Goal: Download file/media

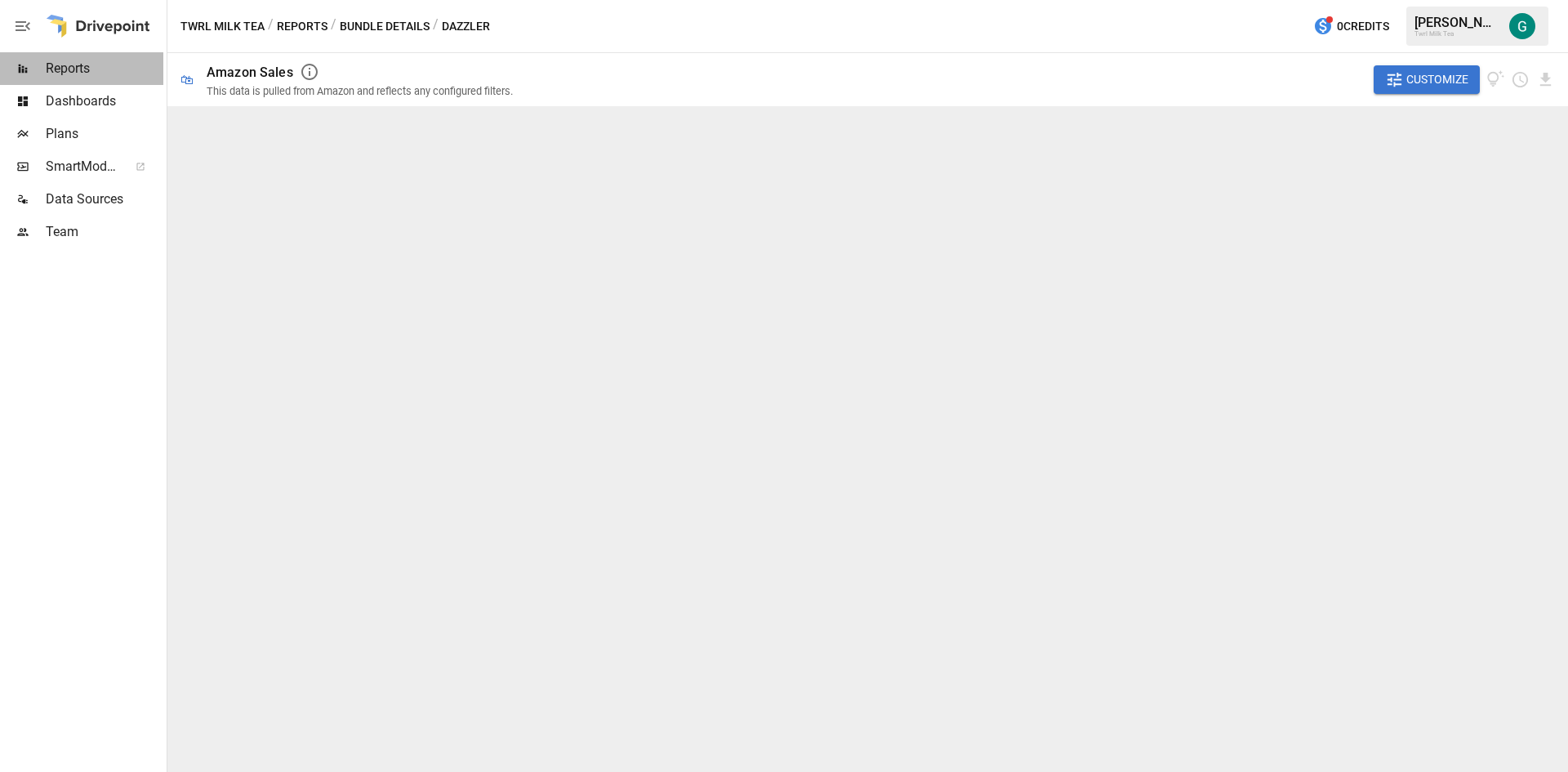
click at [62, 66] on span "Reports" at bounding box center [104, 69] width 117 height 20
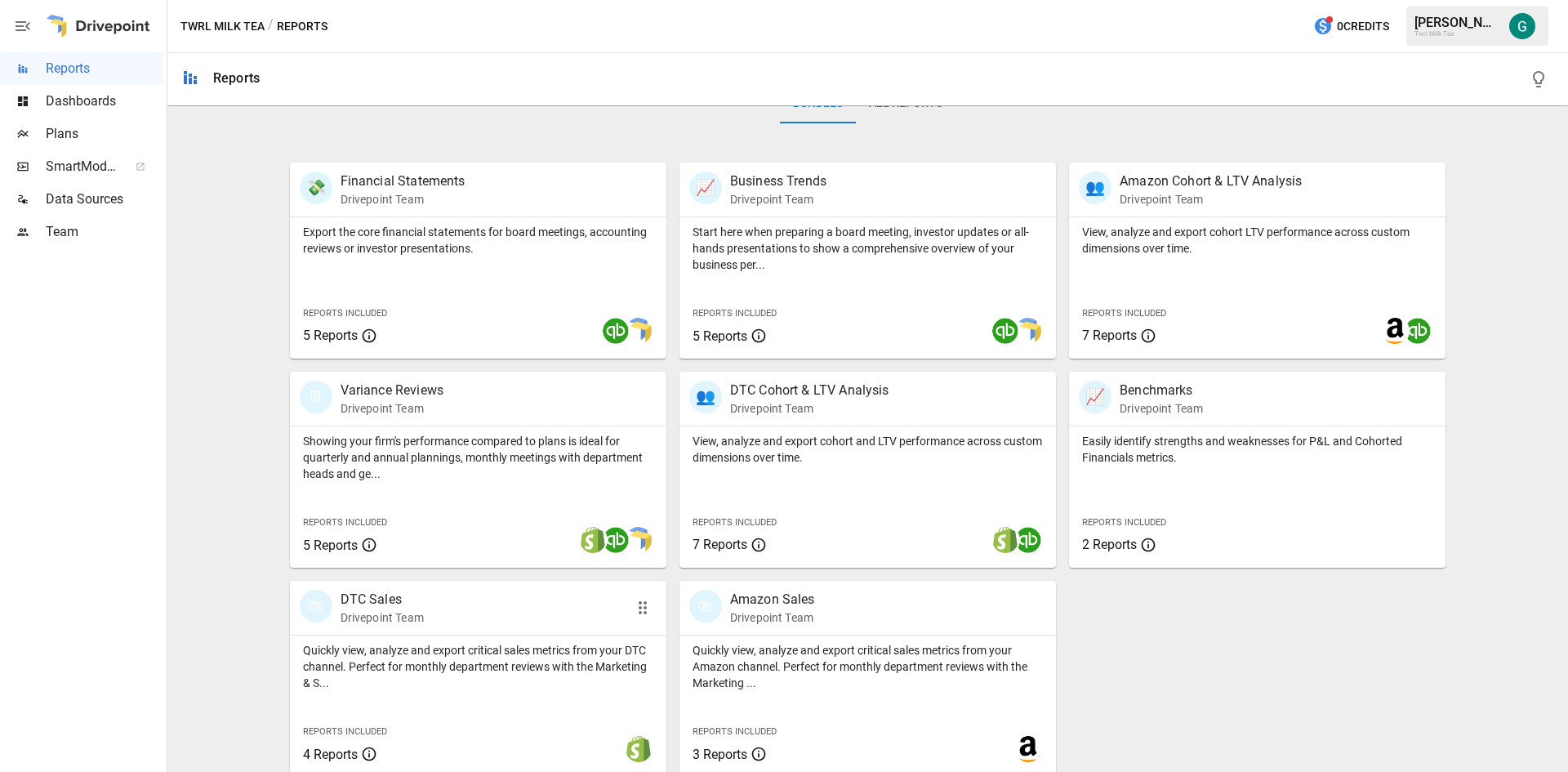
scroll to position [286, 0]
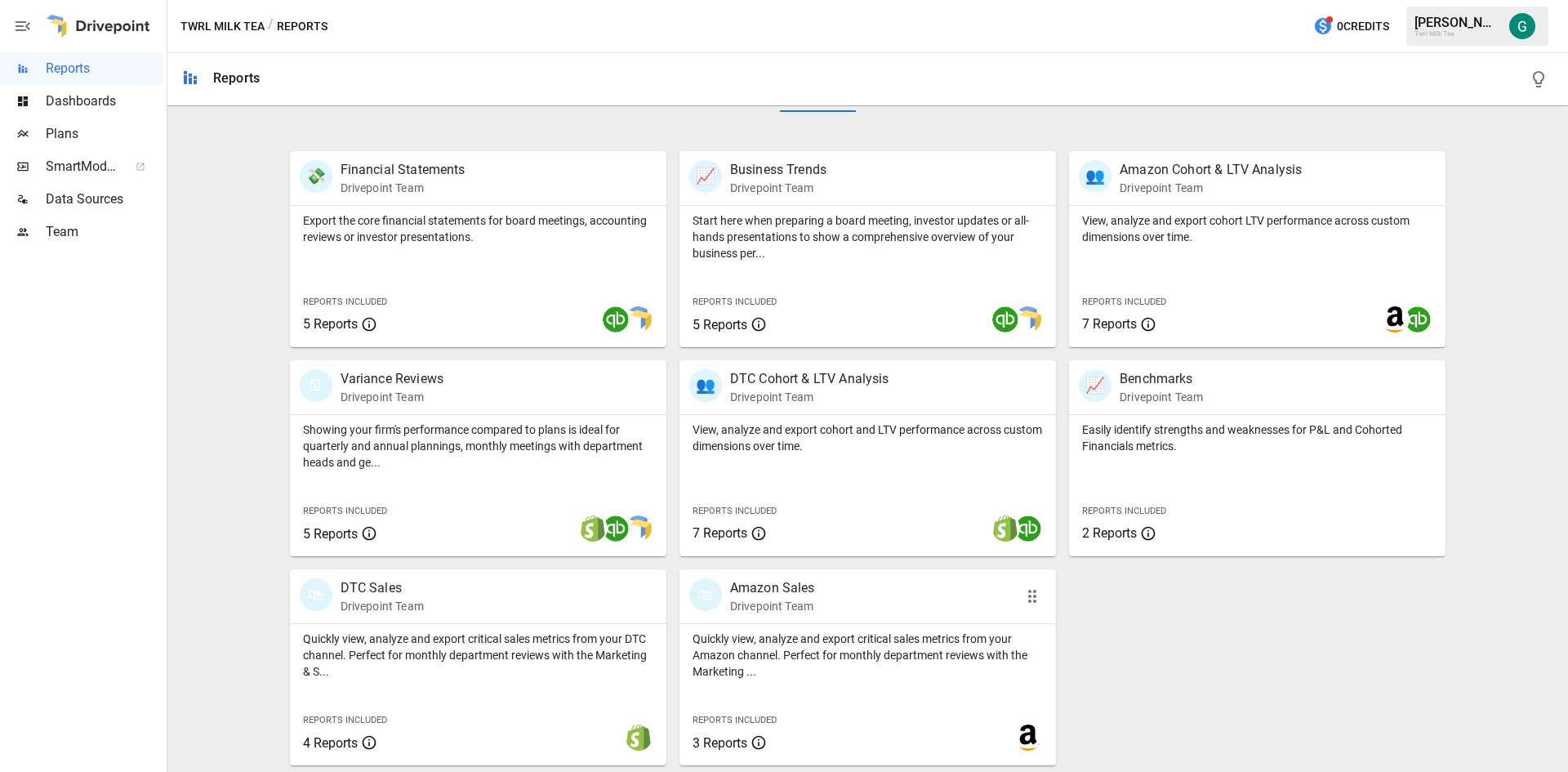
click at [770, 594] on p "Amazon Sales" at bounding box center [772, 588] width 85 height 20
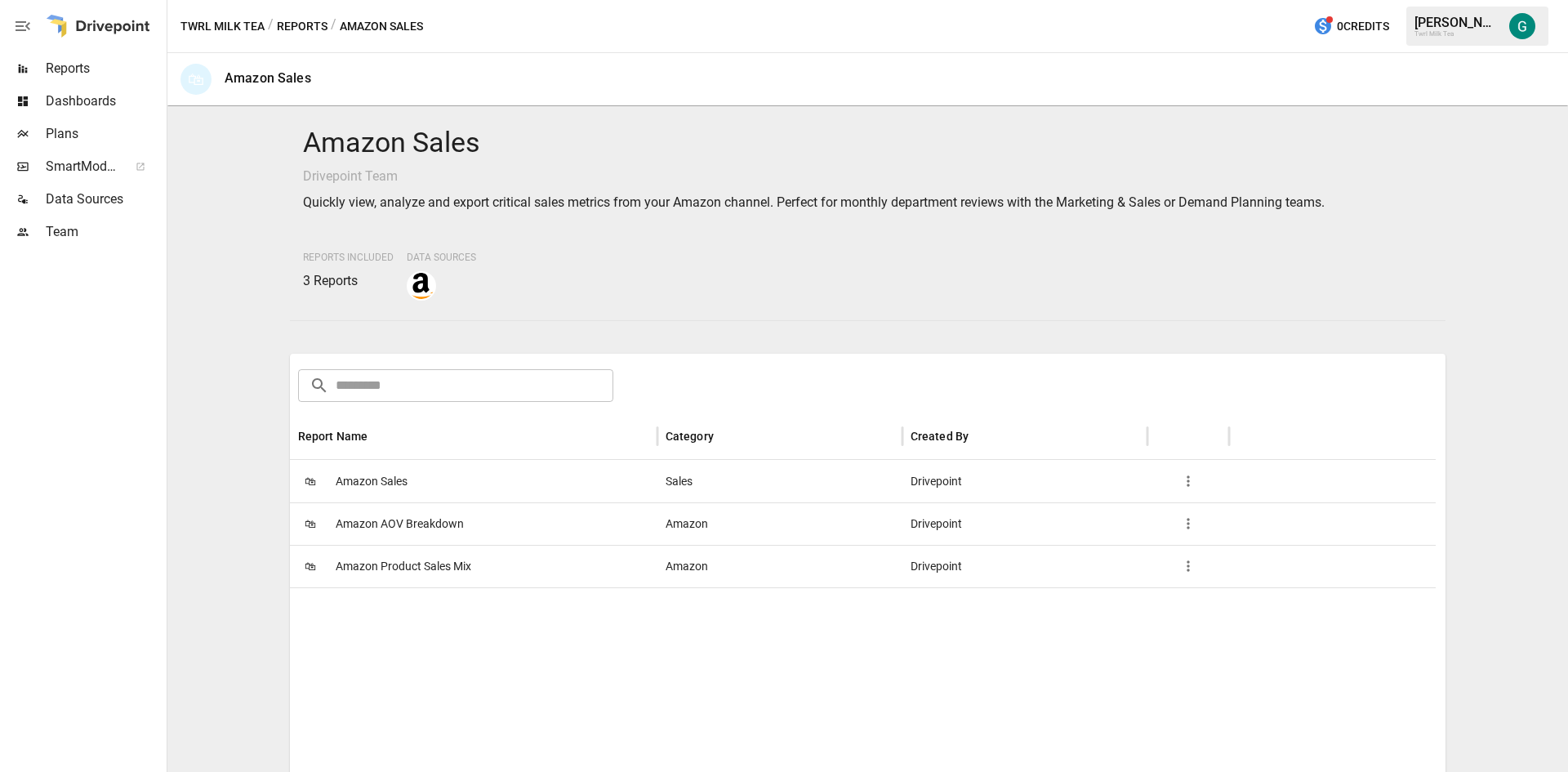
click at [386, 558] on span "Amazon Product Sales Mix" at bounding box center [403, 567] width 135 height 42
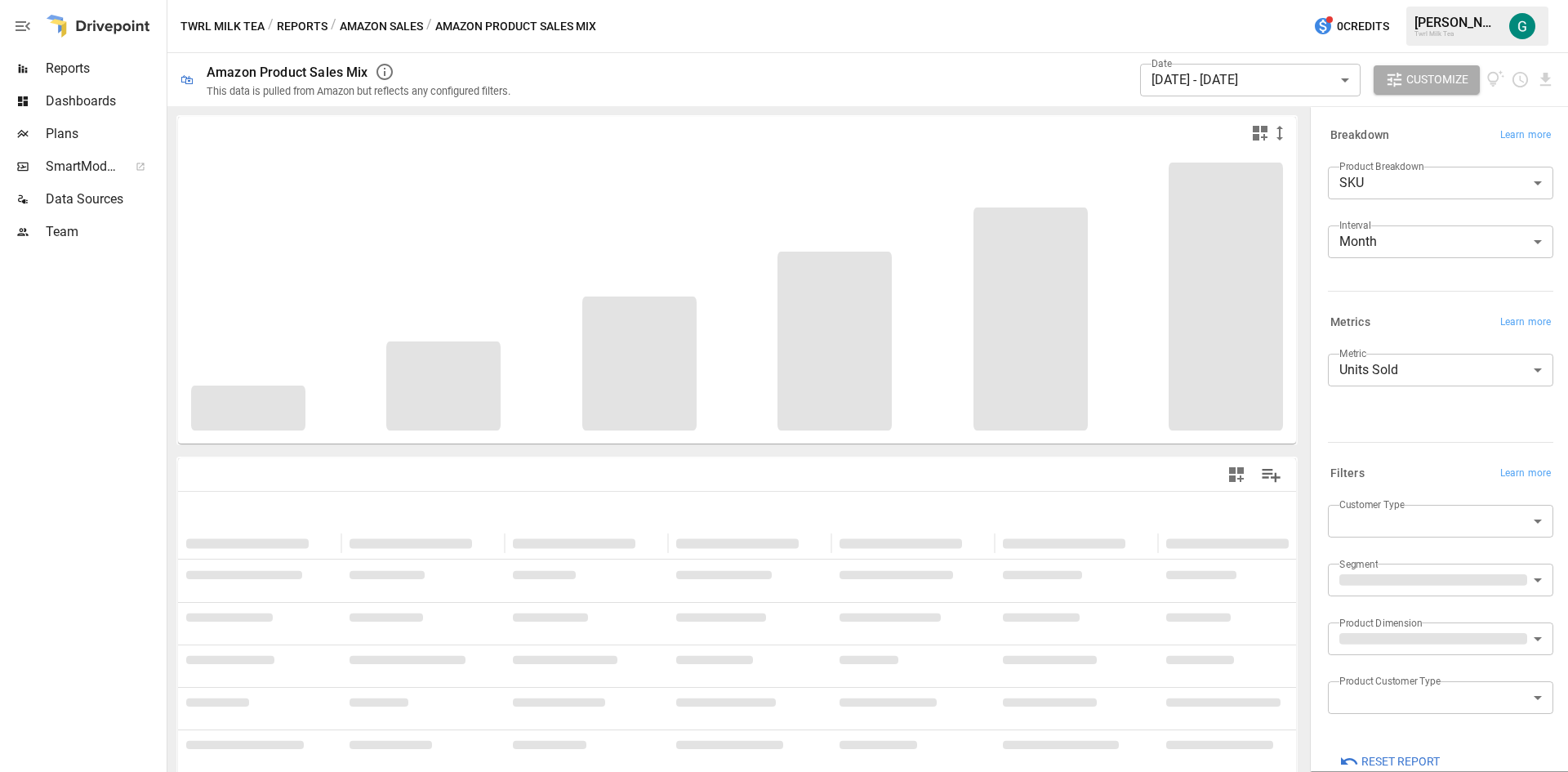
click at [1344, 0] on body "**********" at bounding box center [784, 0] width 1568 height 0
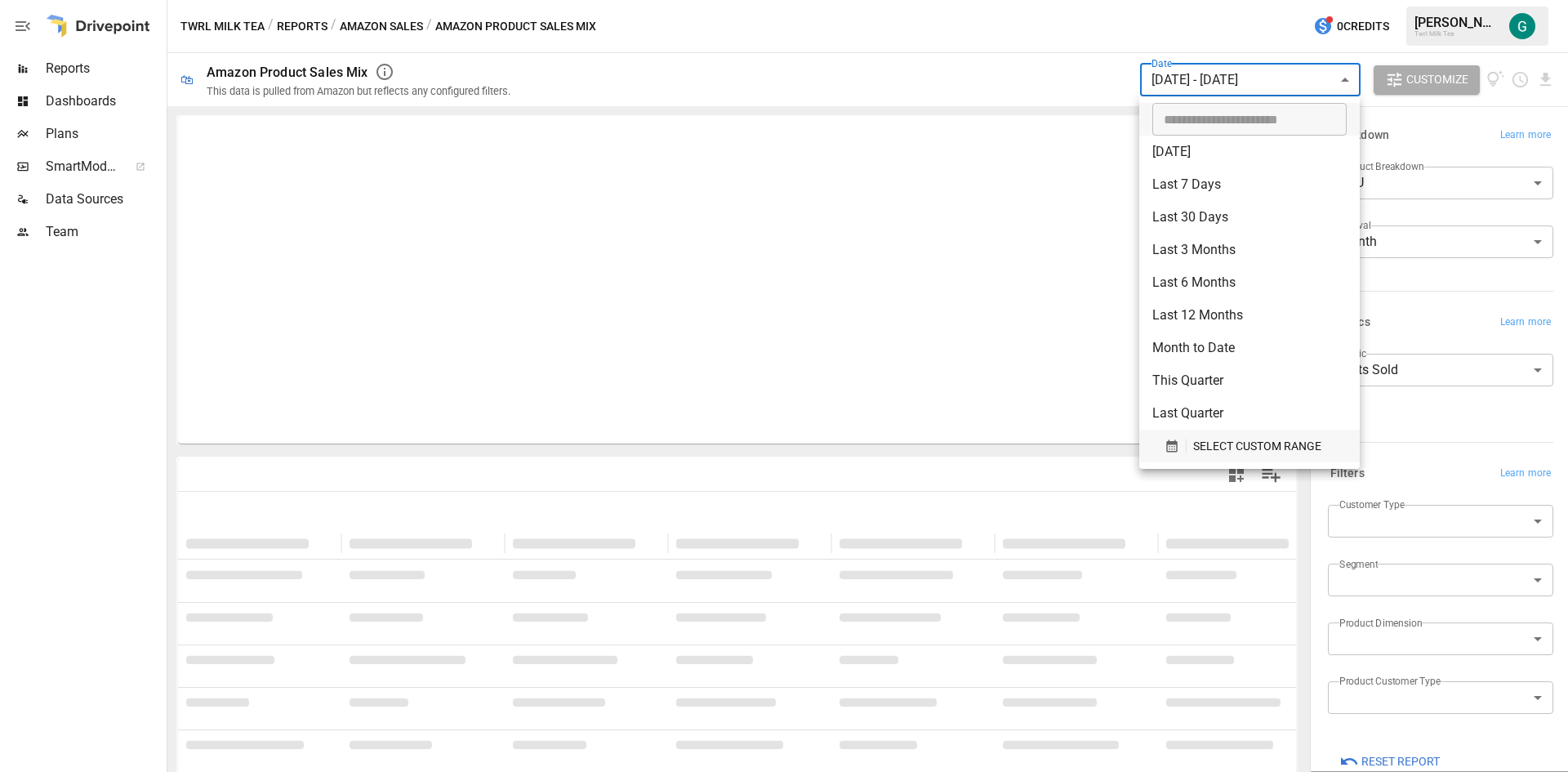
click at [1235, 450] on span "SELECT CUSTOM RANGE" at bounding box center [1257, 446] width 128 height 21
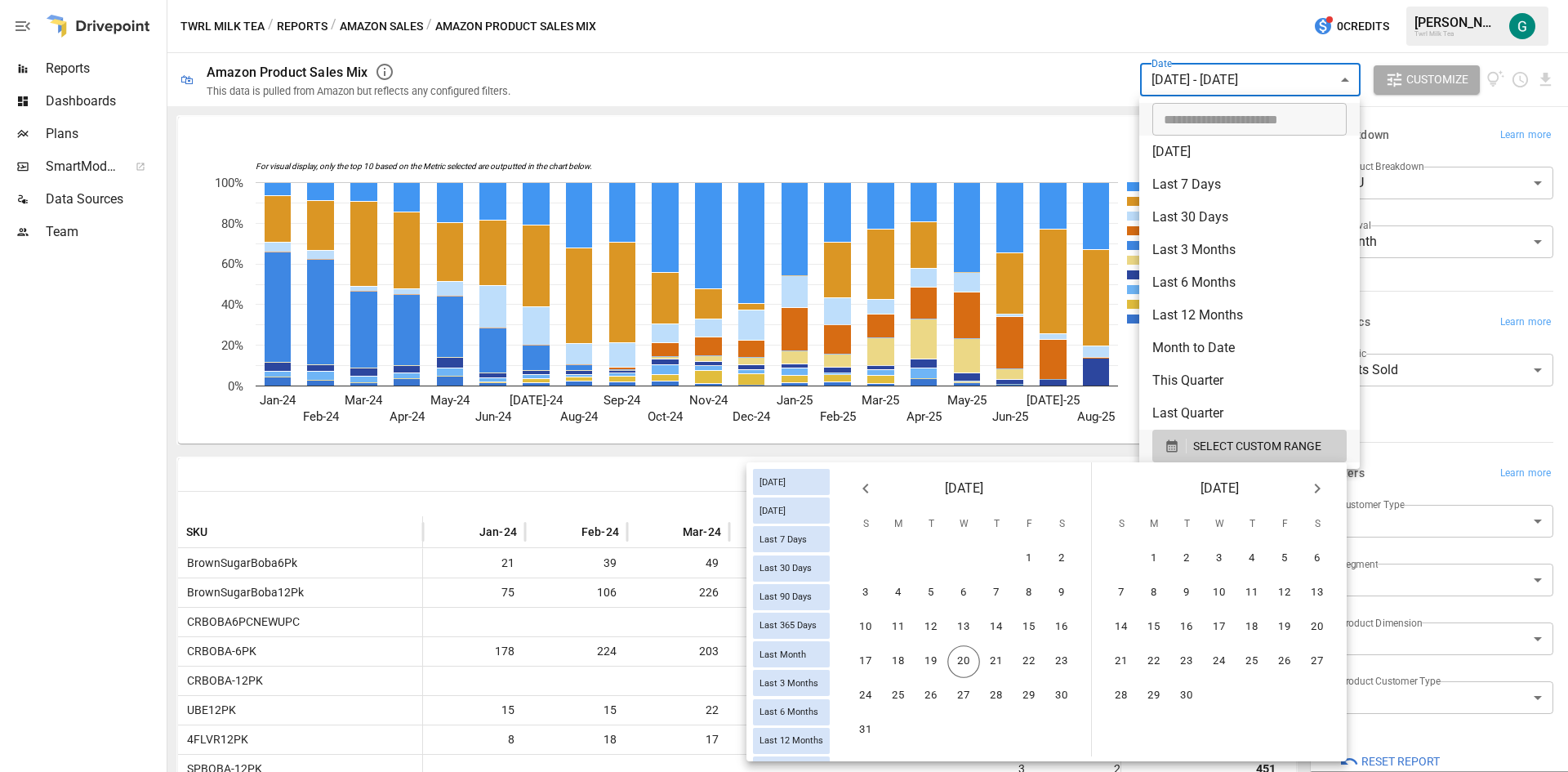
click at [867, 485] on icon "Previous month" at bounding box center [865, 488] width 6 height 10
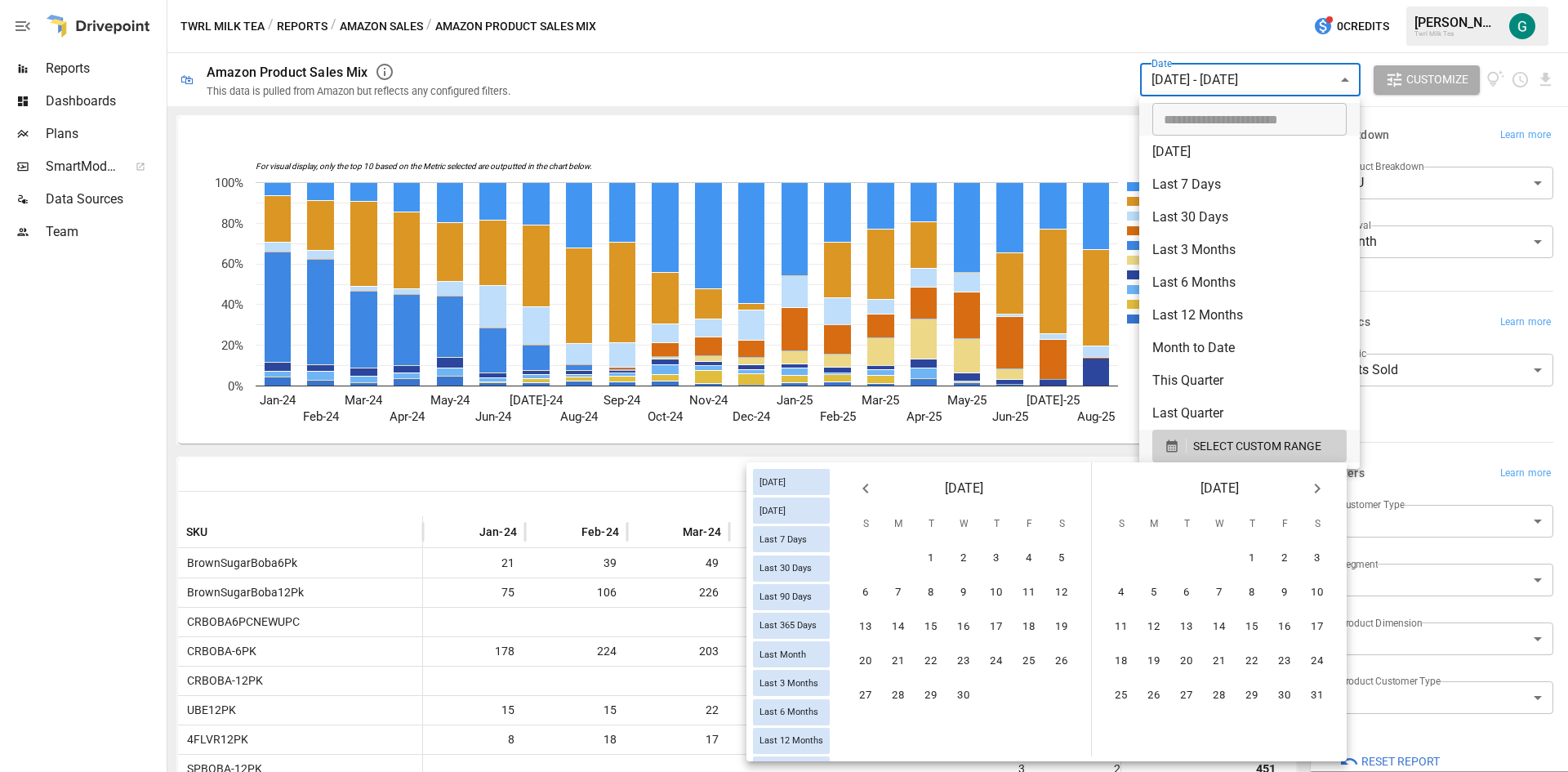
click at [867, 485] on icon "Previous month" at bounding box center [865, 488] width 6 height 10
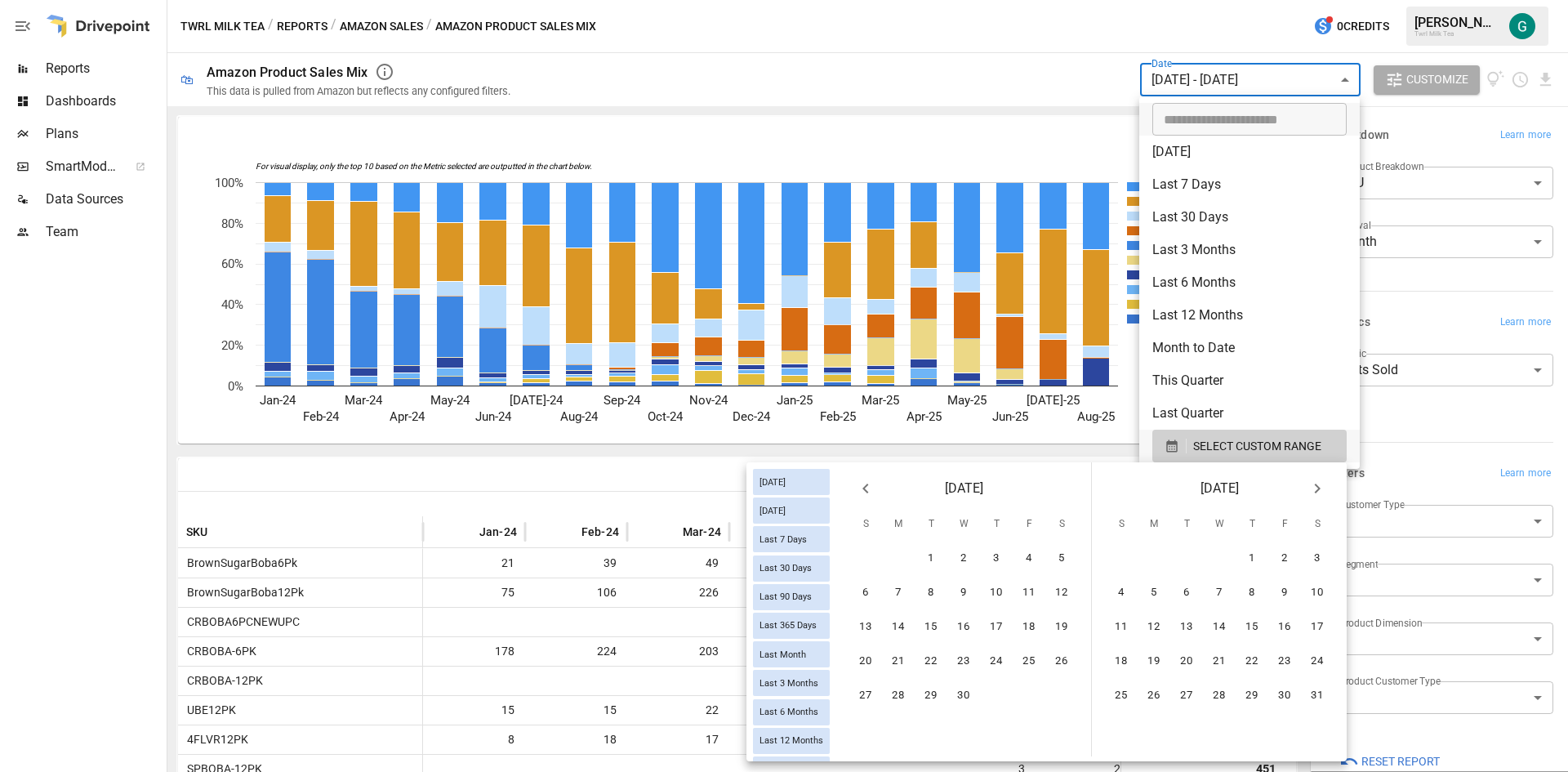
click at [867, 485] on icon "Previous month" at bounding box center [865, 488] width 6 height 10
click at [1320, 490] on icon "Next month" at bounding box center [1317, 488] width 20 height 20
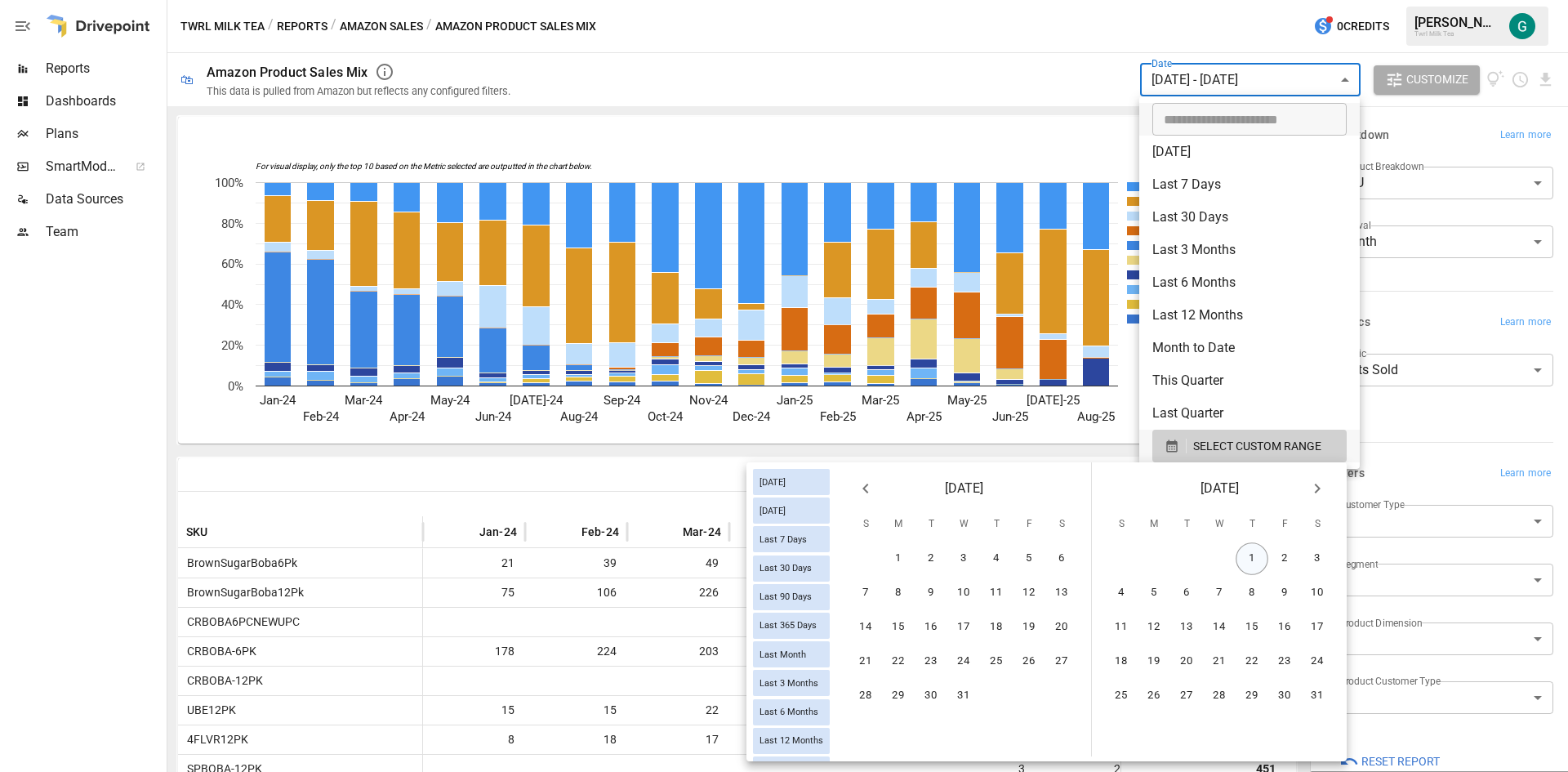
click at [1251, 559] on button "1" at bounding box center [1251, 558] width 33 height 33
click at [1320, 484] on icon "Next month" at bounding box center [1317, 488] width 20 height 20
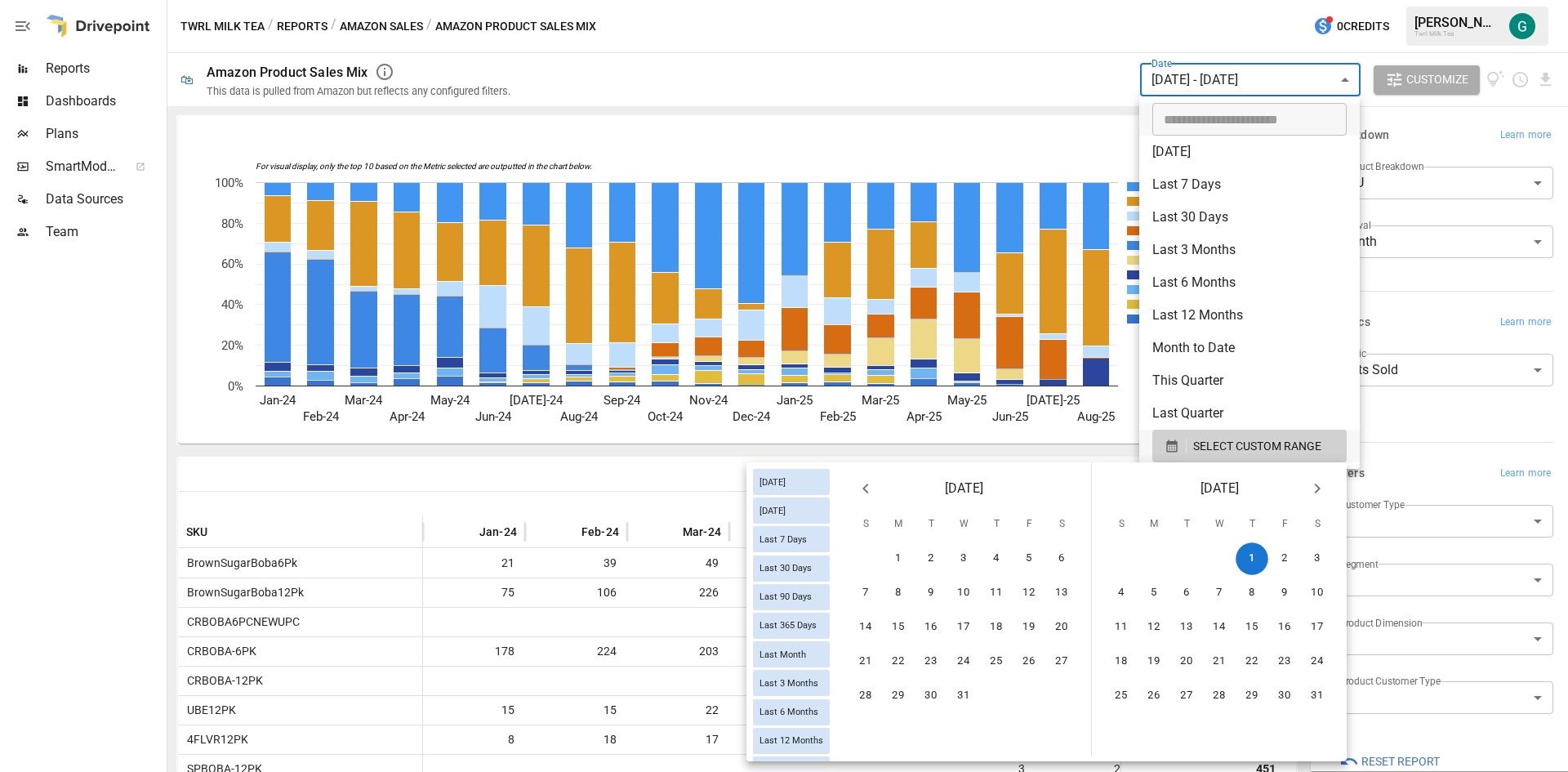
click at [1319, 484] on icon "Next month" at bounding box center [1317, 488] width 20 height 20
click at [1318, 485] on icon "Next month" at bounding box center [1317, 488] width 20 height 20
click at [1317, 485] on icon "Next month" at bounding box center [1317, 488] width 20 height 20
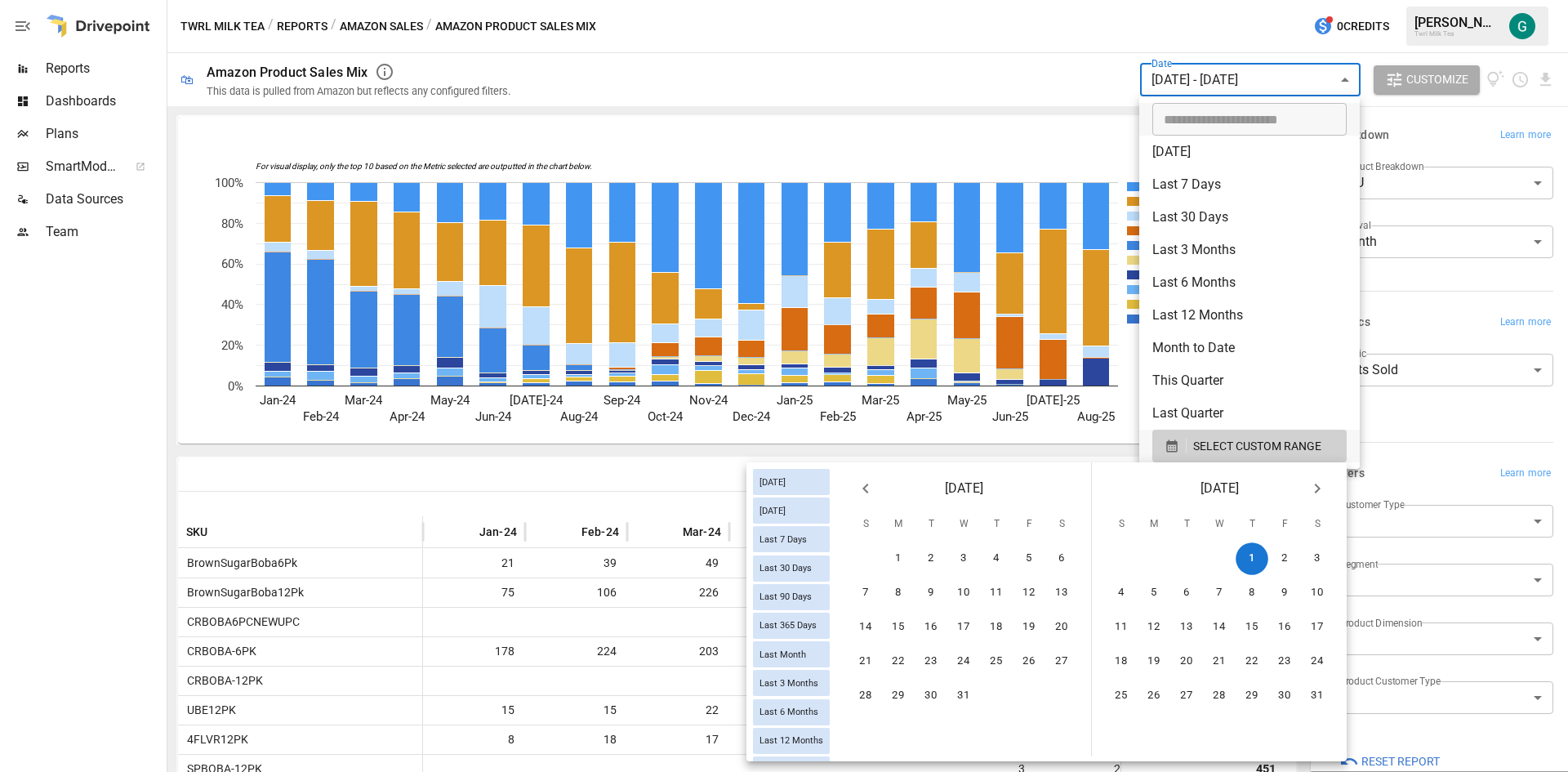
click at [1315, 486] on icon "Next month" at bounding box center [1317, 488] width 20 height 20
click at [1314, 486] on icon "Next month" at bounding box center [1317, 488] width 20 height 20
click at [934, 658] on button "19" at bounding box center [931, 662] width 33 height 33
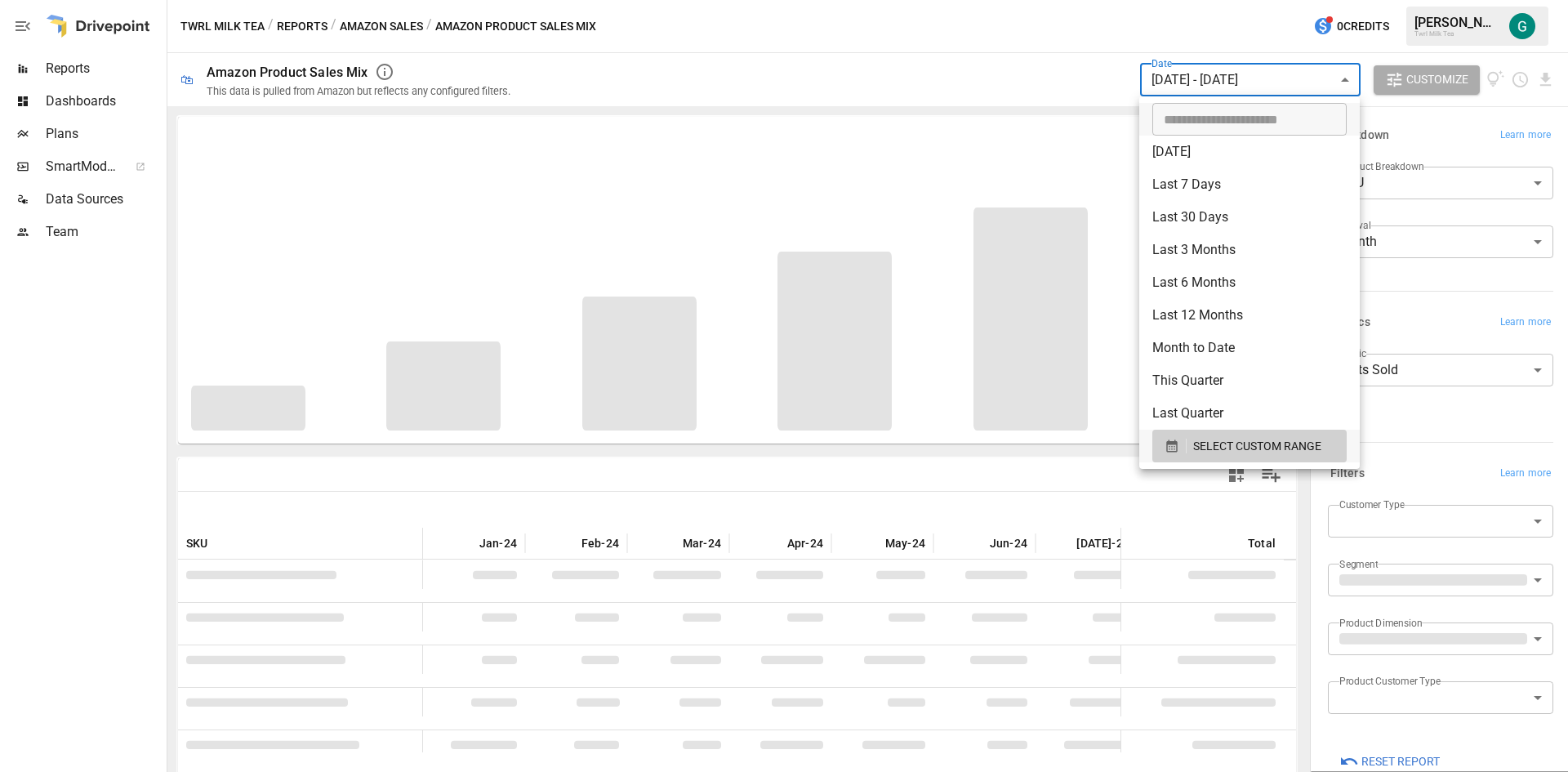
click at [1485, 285] on div at bounding box center [784, 386] width 1568 height 772
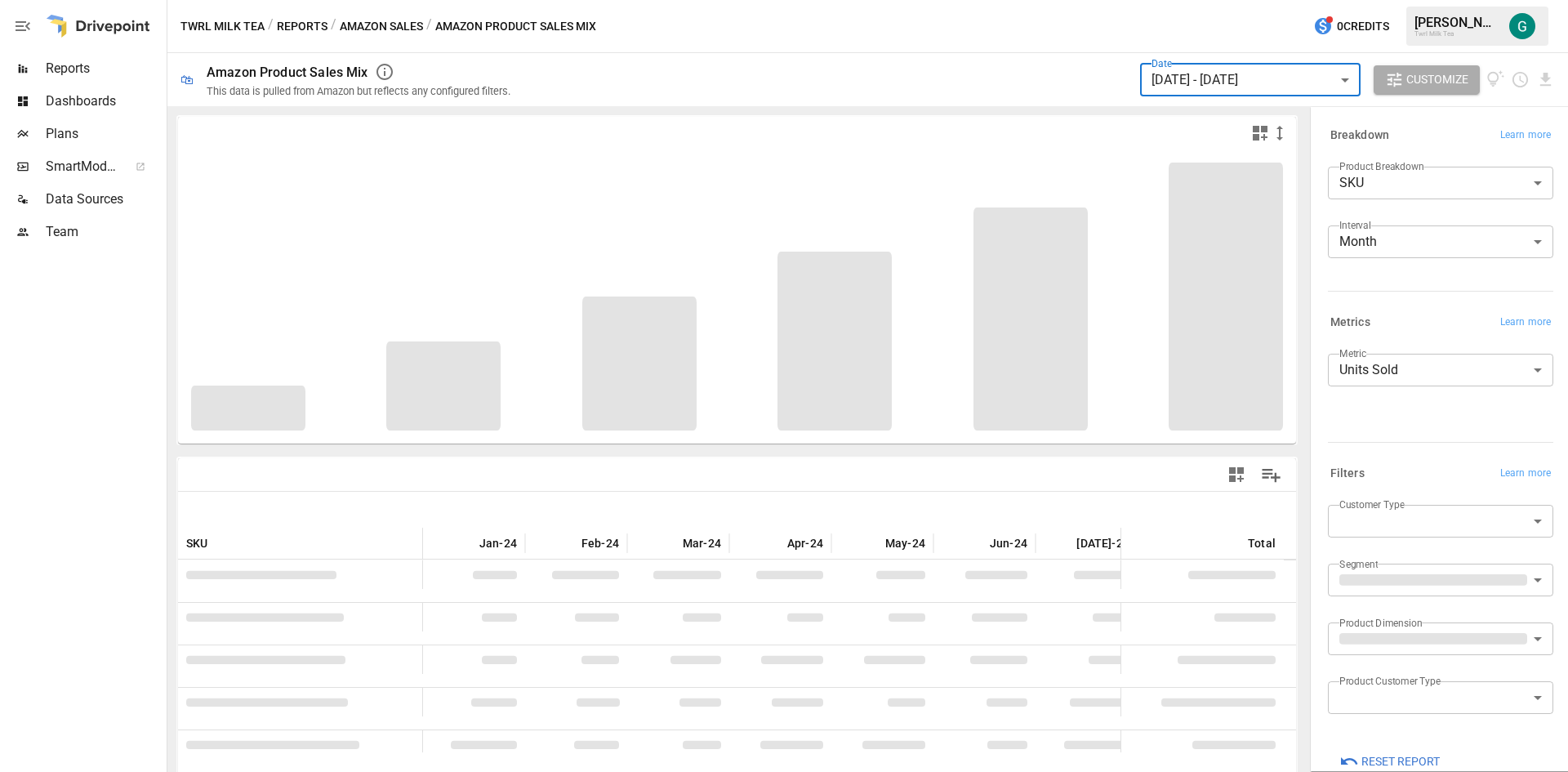
click at [1483, 0] on body "Reports Dashboards Plans SmartModel ™ Data Sources Team Twrl Milk Tea / Reports…" at bounding box center [784, 0] width 1568 height 0
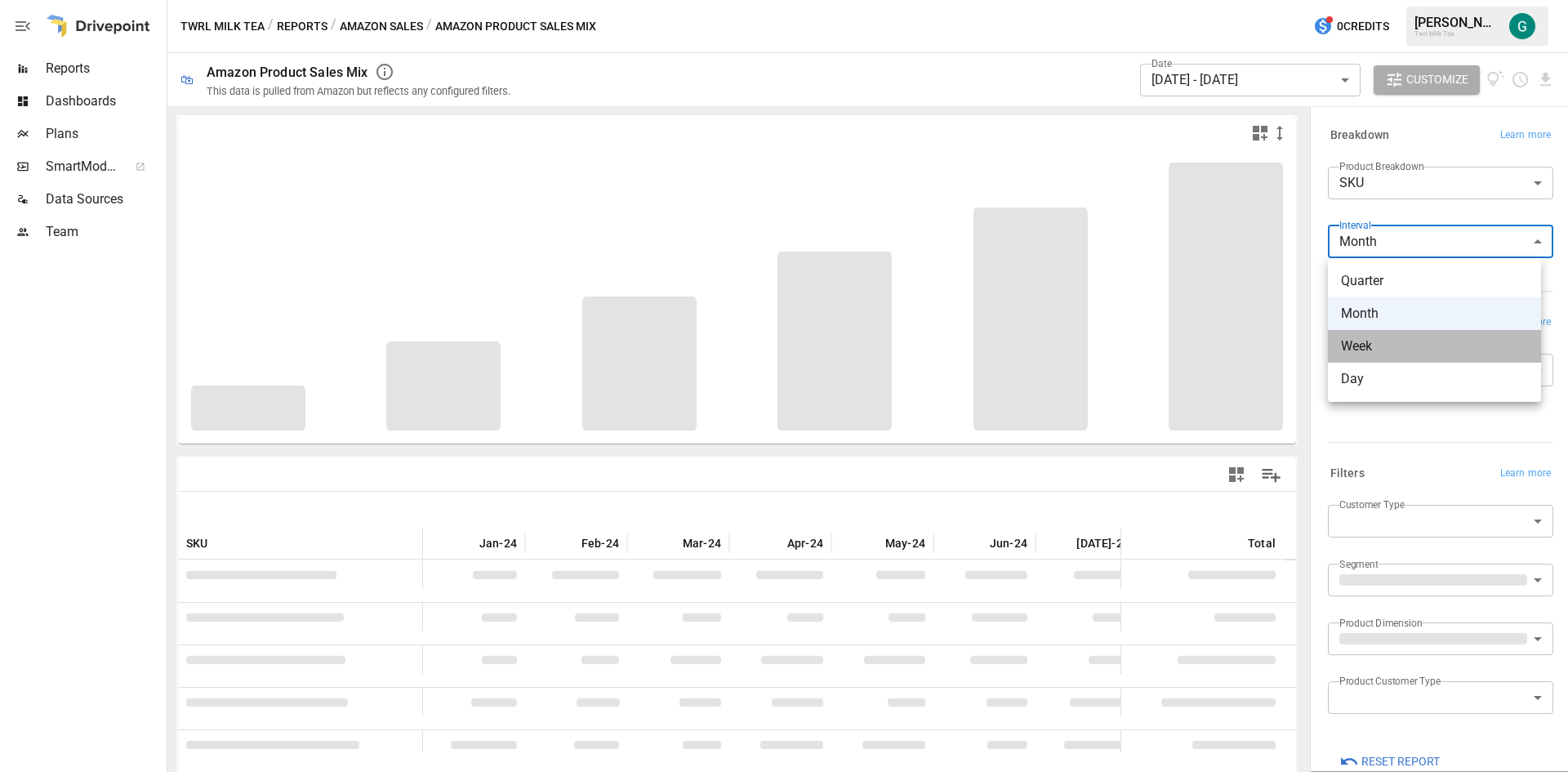
click at [1358, 344] on span "Week" at bounding box center [1434, 346] width 187 height 20
type input "****"
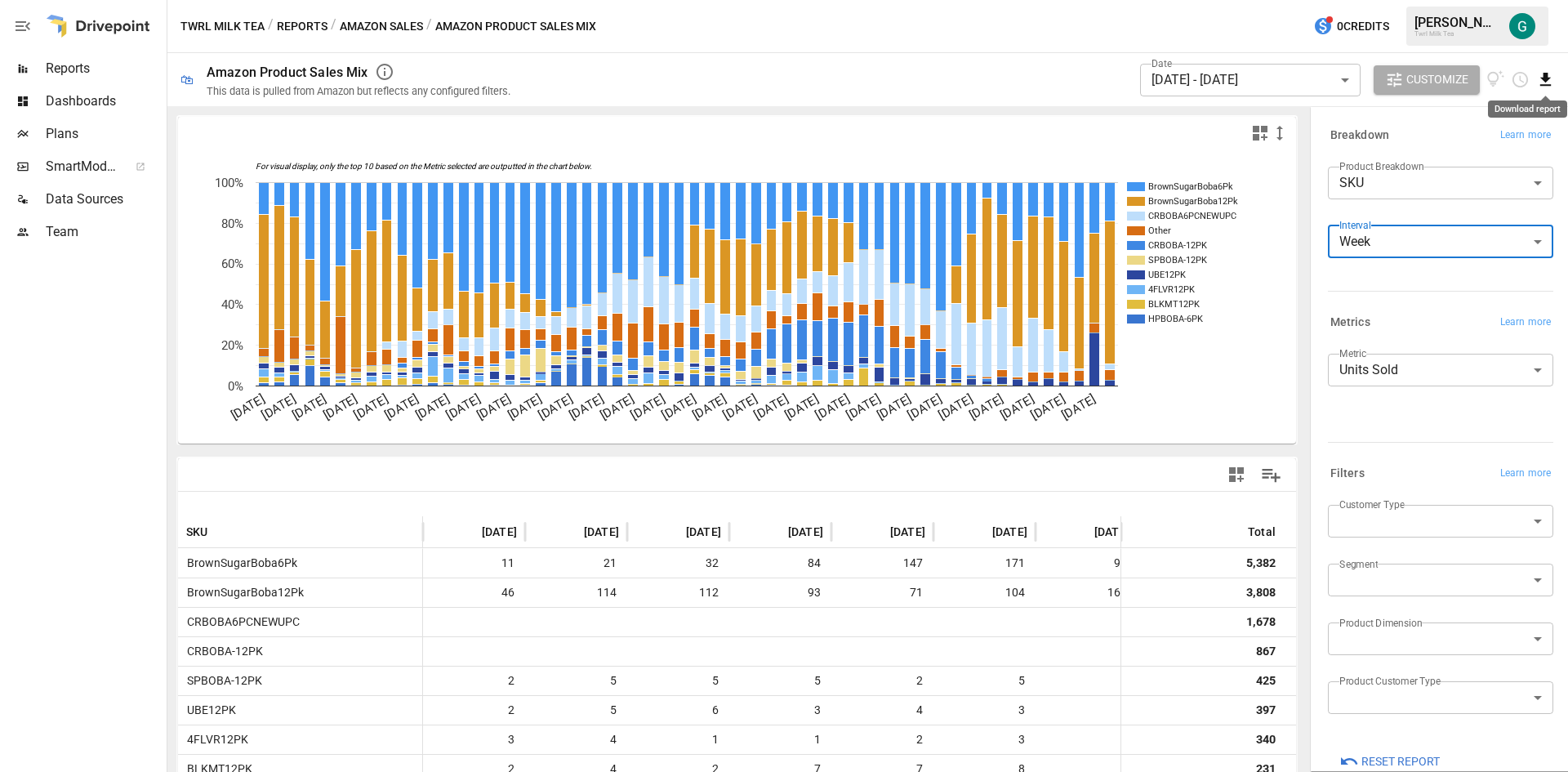
click at [1540, 81] on icon "Download report" at bounding box center [1545, 80] width 19 height 19
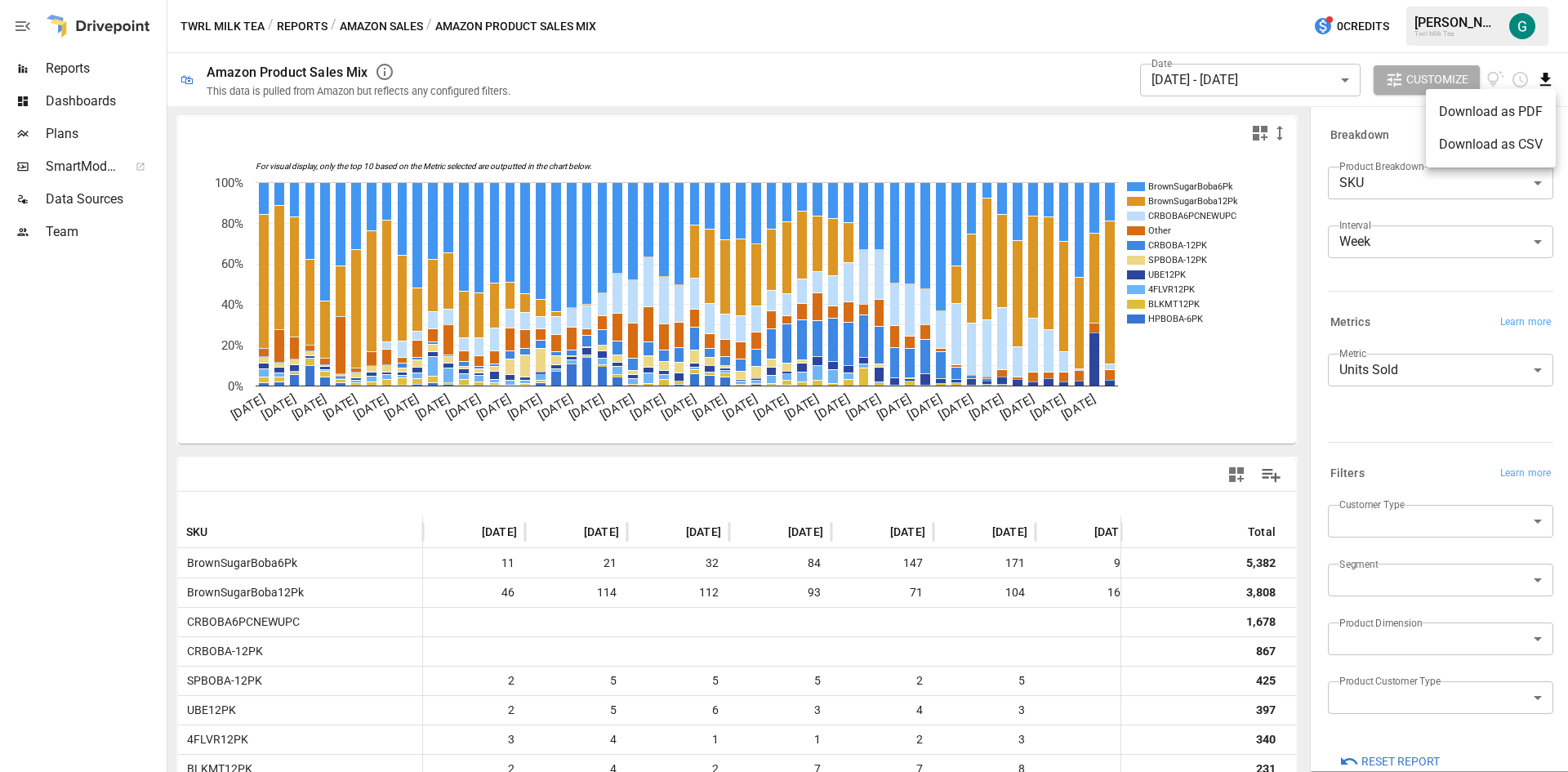
click at [1488, 147] on li "Download as CSV" at bounding box center [1490, 144] width 130 height 33
click at [1467, 0] on body "Reports Dashboards Plans SmartModel ™ Data Sources Team Twrl Milk Tea / Reports…" at bounding box center [784, 0] width 1568 height 0
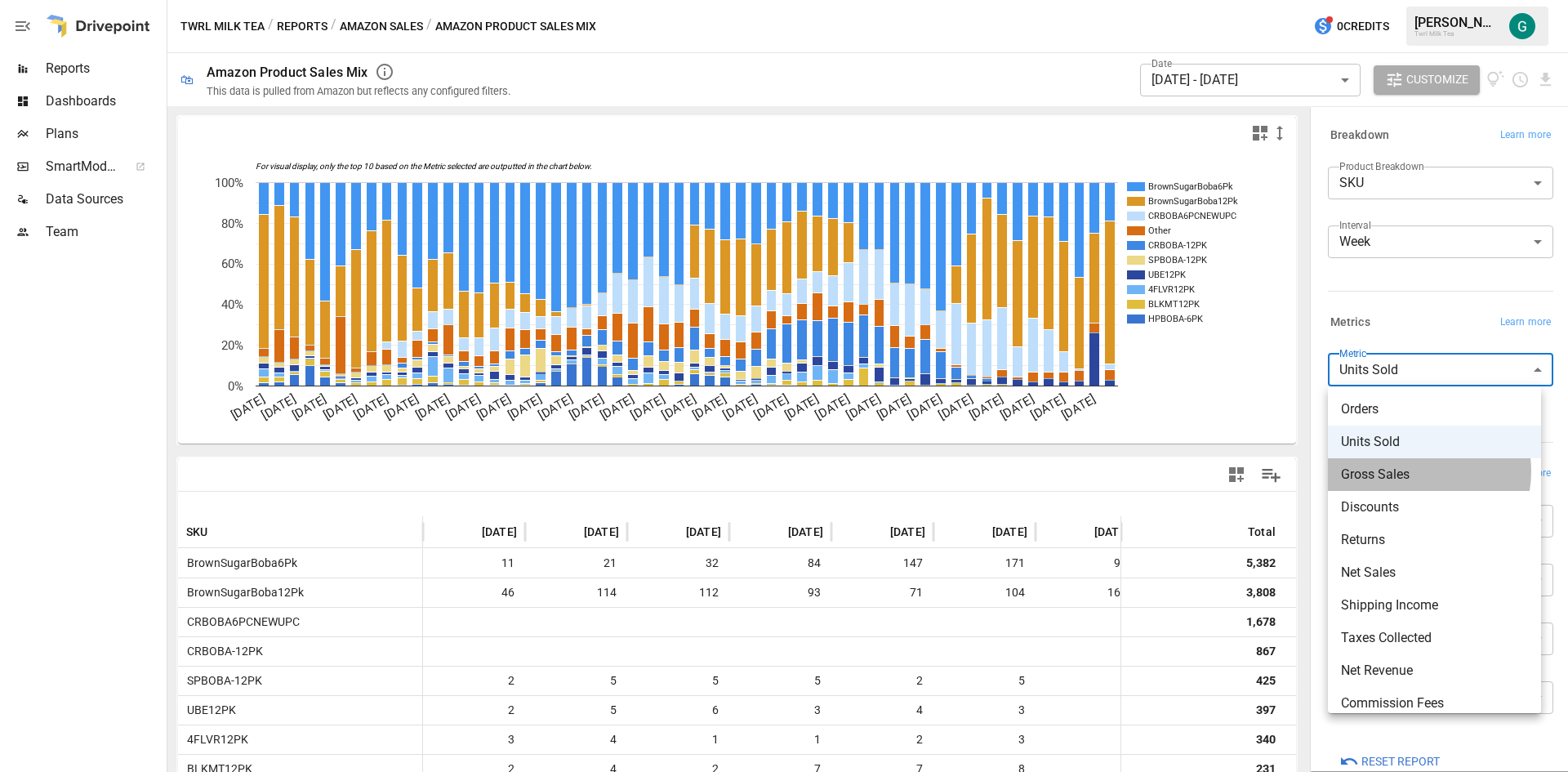
click at [1411, 472] on span "Gross Sales" at bounding box center [1434, 475] width 187 height 20
type input "**********"
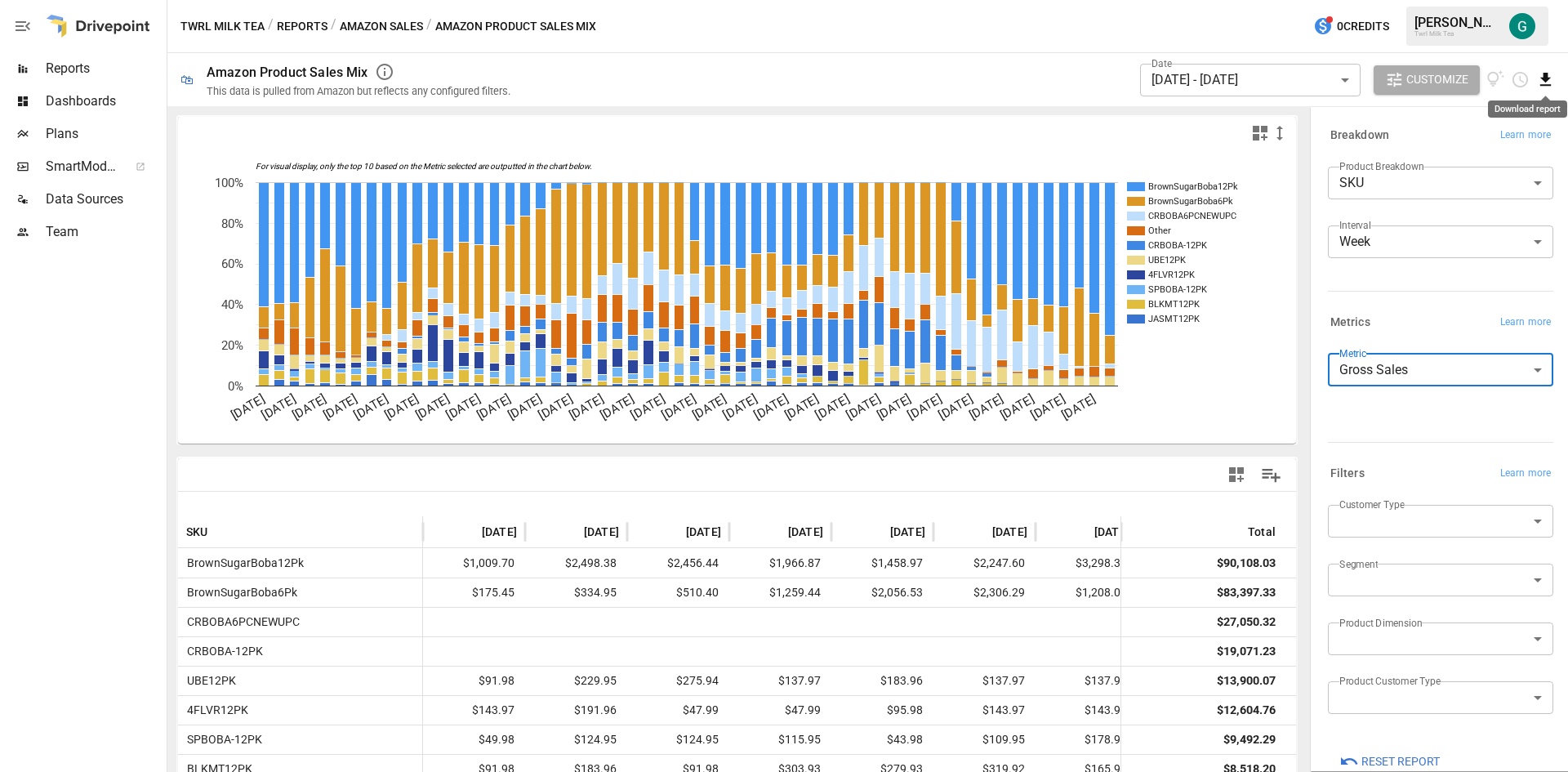
click at [1545, 75] on icon "Download report" at bounding box center [1545, 79] width 11 height 13
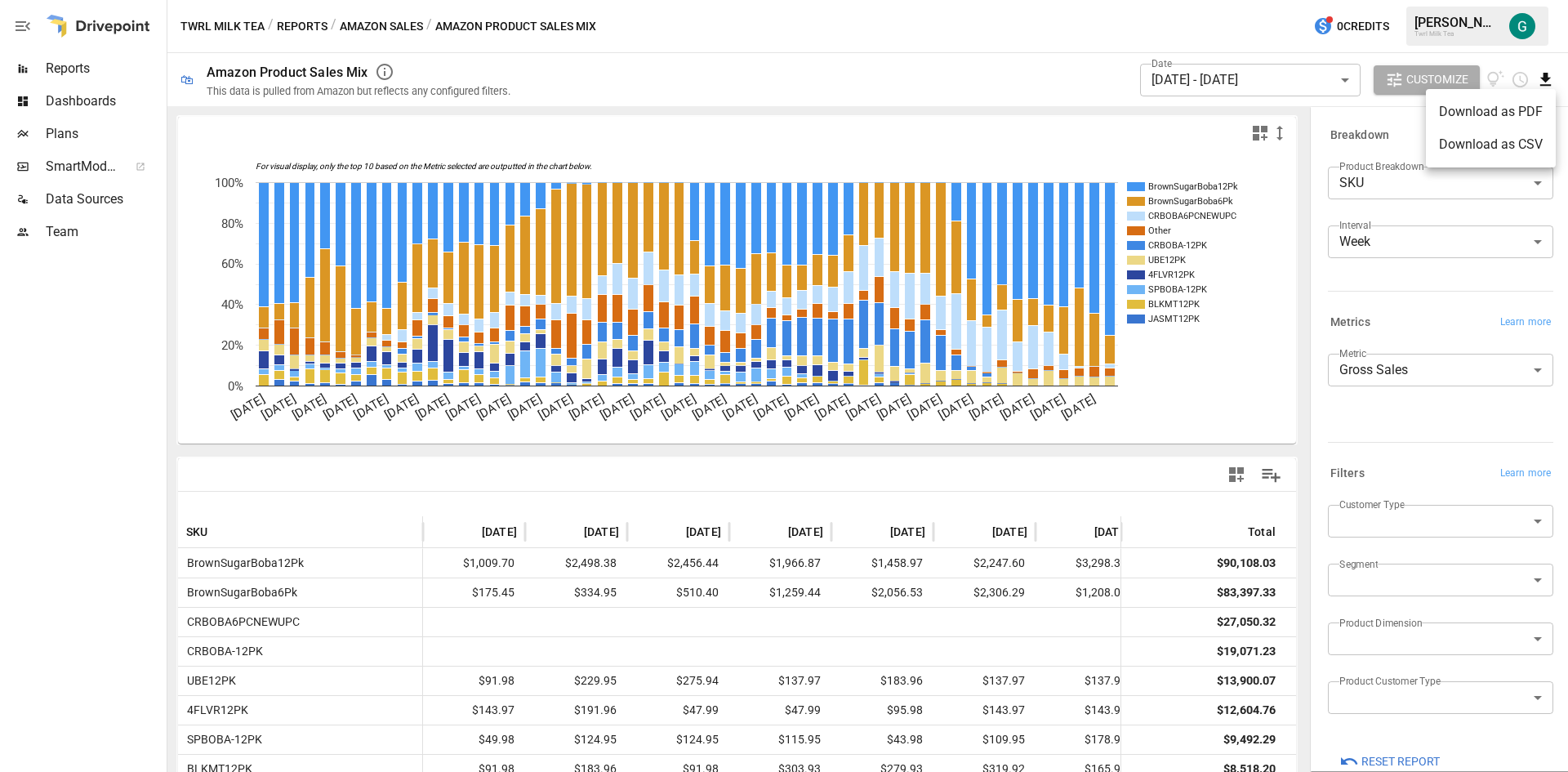
click at [1450, 139] on li "Download as CSV" at bounding box center [1490, 144] width 130 height 33
